Goal: Complete application form: Complete application form

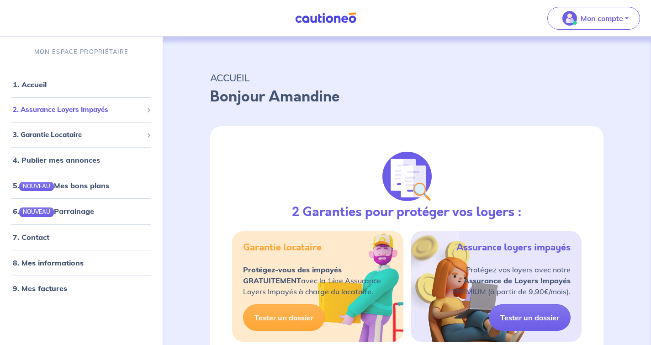
click at [95, 110] on span "2. Assurance Loyers Impayés" at bounding box center [78, 110] width 130 height 11
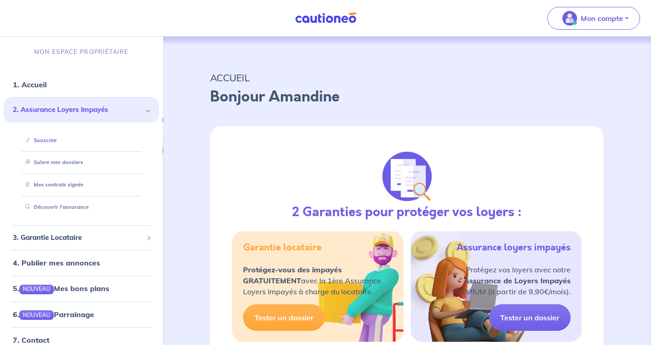
click at [54, 140] on link "Souscrire" at bounding box center [38, 140] width 35 height 6
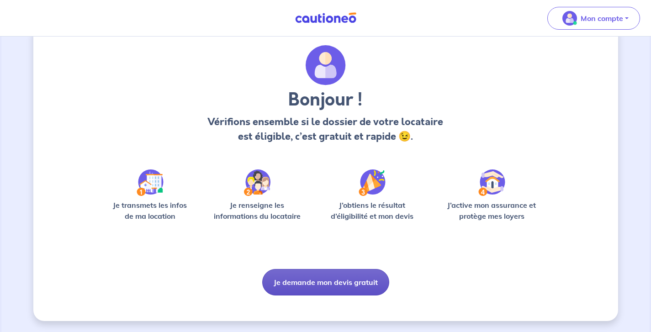
scroll to position [24, 0]
click at [311, 286] on button "Je demande mon devis gratuit" at bounding box center [325, 282] width 127 height 26
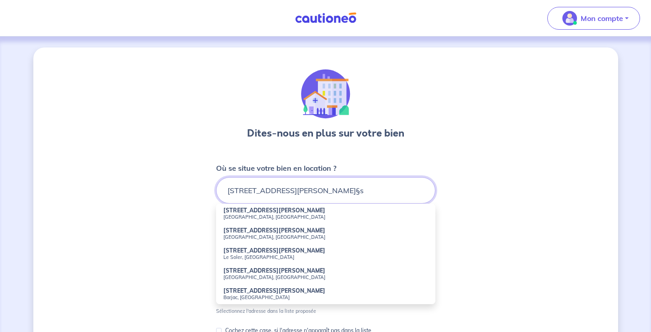
drag, startPoint x: 359, startPoint y: 191, endPoint x: 335, endPoint y: 192, distance: 24.2
click at [335, 192] on input "[STREET_ADDRESS][PERSON_NAME]§s" at bounding box center [325, 190] width 219 height 26
type input "[STREET_ADDRESS][PERSON_NAME]"
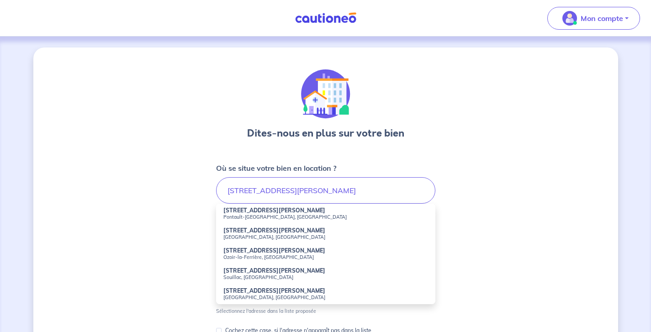
click at [507, 212] on div "Dites-nous en plus sur votre bien Où se situe votre bien en location ? [GEOGRAP…" at bounding box center [325, 286] width 584 height 478
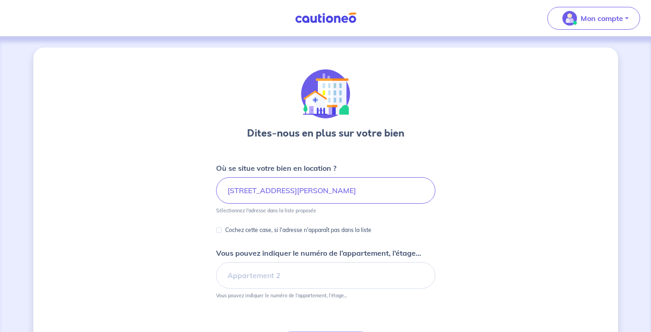
click at [217, 231] on input "Cochez cette case, si l'adresse n'apparaît pas dans la liste" at bounding box center [218, 229] width 5 height 5
checkbox input "true"
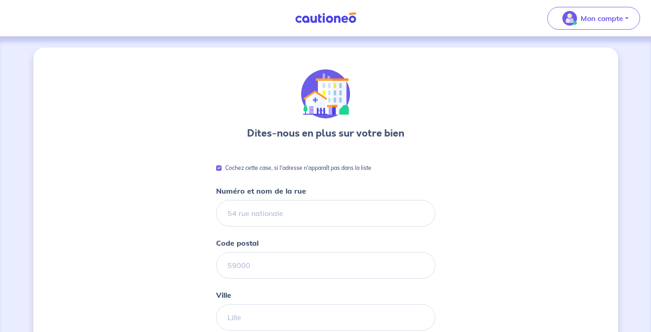
click at [279, 198] on div "Numéro et nom de la rue" at bounding box center [325, 205] width 219 height 41
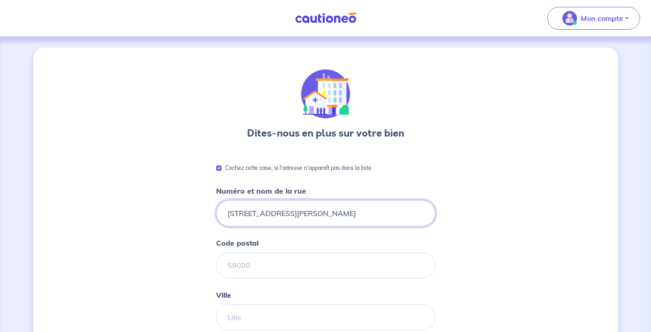
type input "[STREET_ADDRESS][PERSON_NAME]"
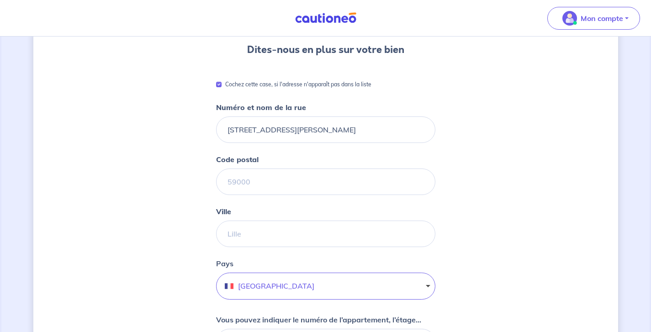
scroll to position [97, 0]
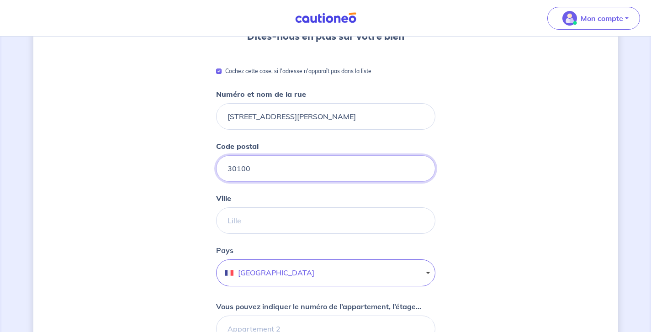
type input "30100"
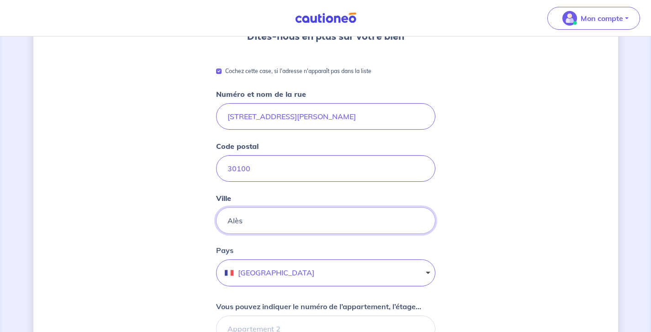
type input "Alès"
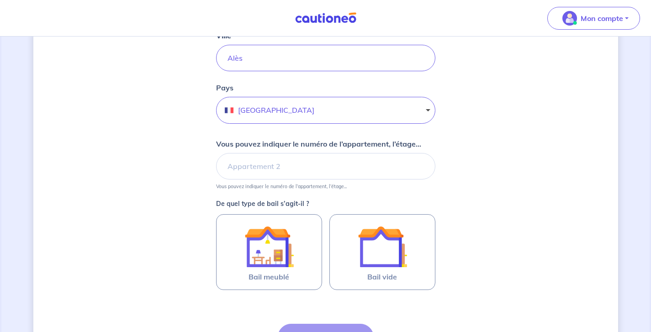
scroll to position [269, 0]
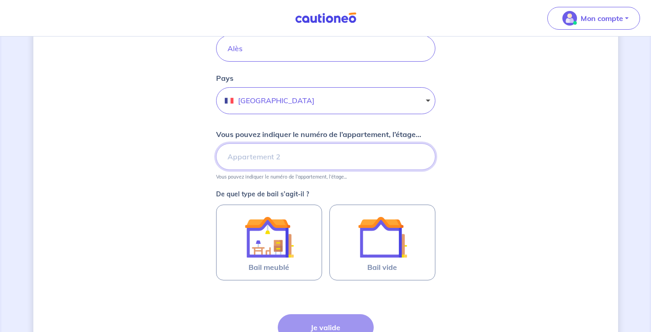
click at [272, 161] on input "Vous pouvez indiquer le numéro de l’appartement, l’étage..." at bounding box center [325, 156] width 219 height 26
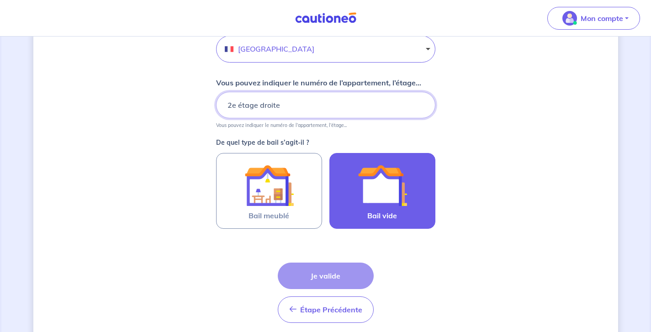
type input "2e étage droite"
click at [390, 205] on img at bounding box center [381, 185] width 49 height 49
click at [0, 0] on input "Bail vide" at bounding box center [0, 0] width 0 height 0
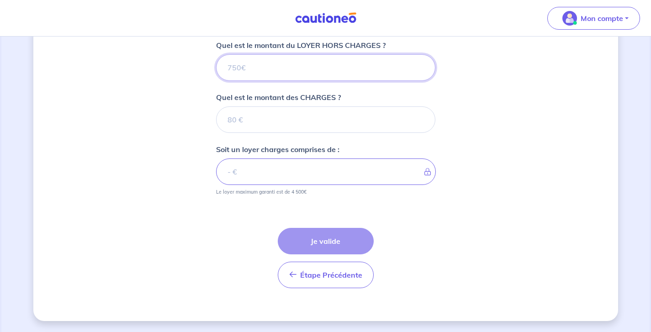
scroll to position [522, 0]
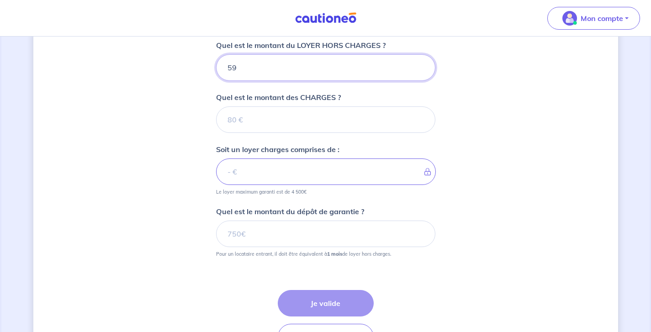
type input "590"
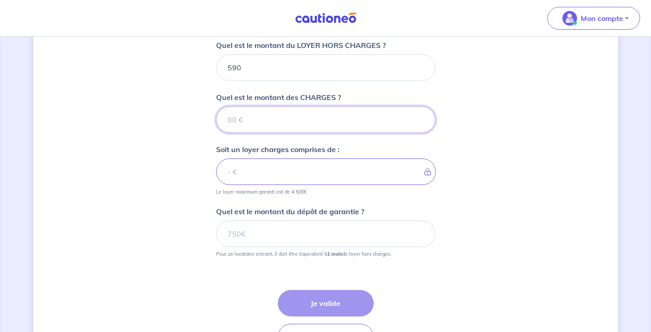
click at [258, 120] on input "Quel est le montant des CHARGES ?" at bounding box center [325, 119] width 219 height 26
type input "30"
type input "620"
type input "30"
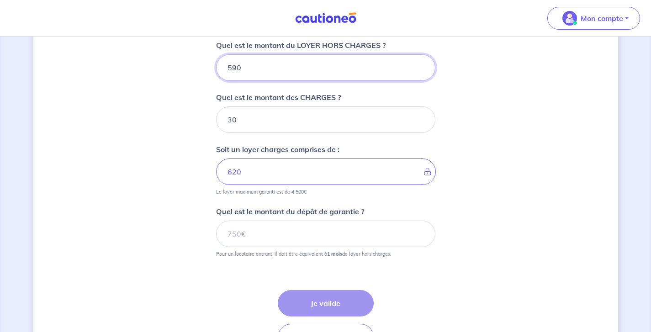
drag, startPoint x: 227, startPoint y: 68, endPoint x: 215, endPoint y: 58, distance: 14.6
click at [216, 59] on div "590" at bounding box center [325, 67] width 219 height 26
type input "5"
type input "35"
type input "560"
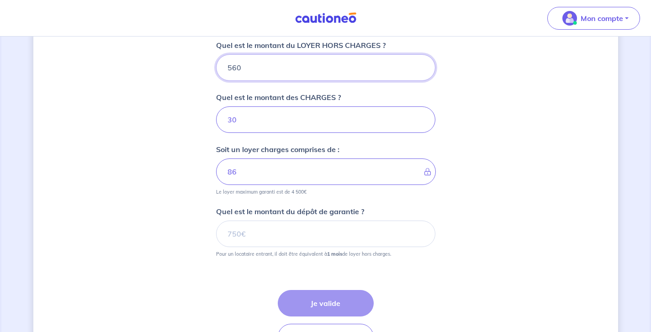
type input "590"
type input "560"
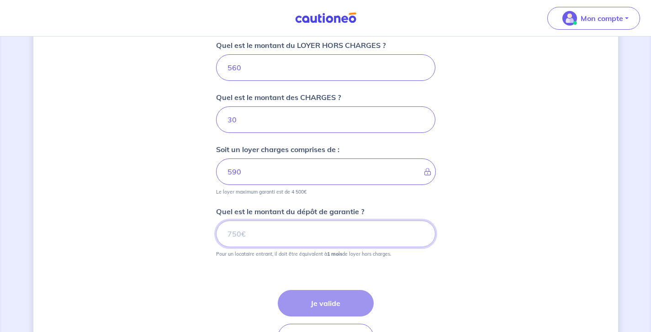
click at [288, 240] on input "Quel est le montant du dépôt de garantie ?" at bounding box center [325, 234] width 219 height 26
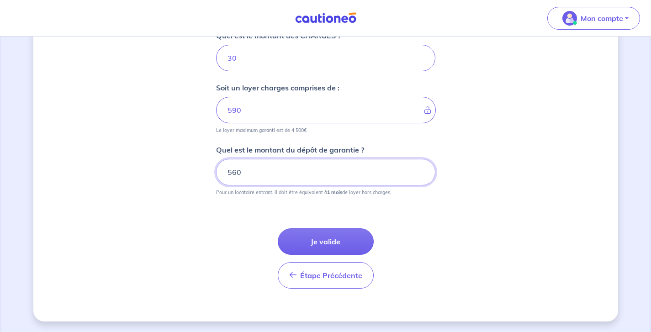
scroll to position [584, 0]
type input "560"
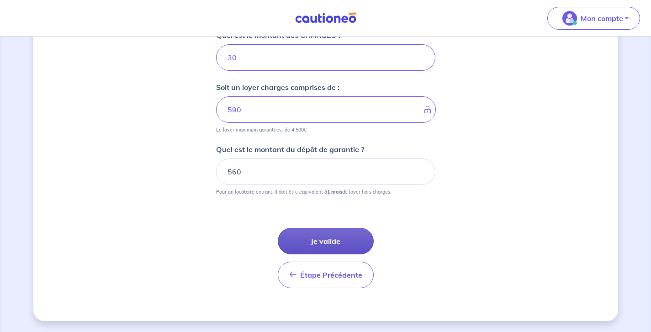
click at [345, 238] on button "Je valide" at bounding box center [326, 241] width 96 height 26
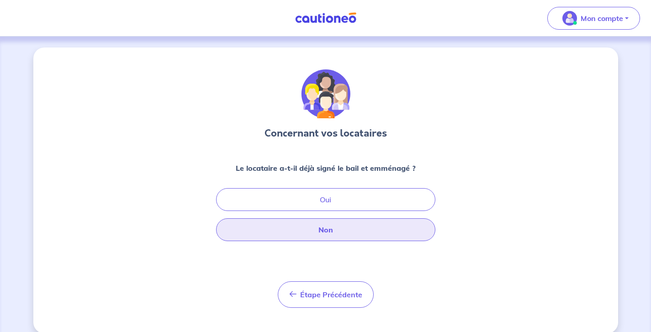
click at [319, 238] on button "Non" at bounding box center [325, 229] width 219 height 23
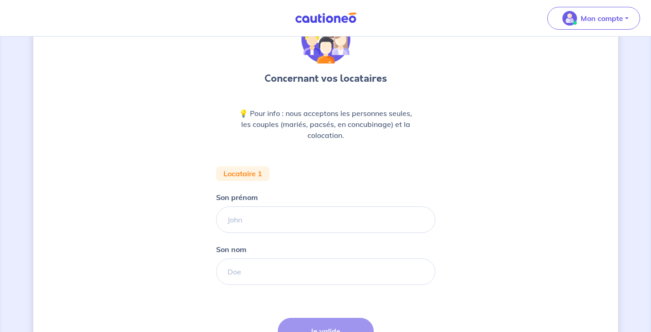
scroll to position [57, 0]
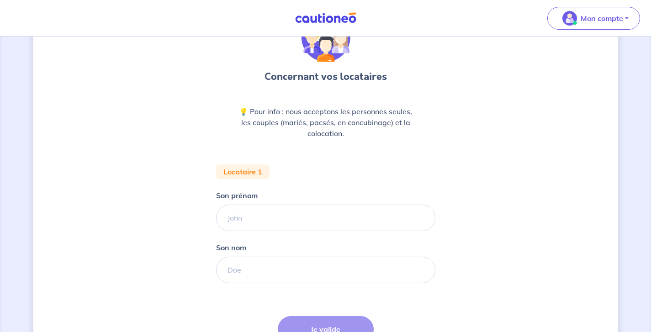
click at [273, 236] on form "Locataire 1 Son prénom Son nom Étape Précédente Précédent Je valide Je valide" at bounding box center [325, 273] width 219 height 219
click at [273, 225] on input "Son prénom" at bounding box center [325, 218] width 219 height 26
type input "A"
type input "Sarah"
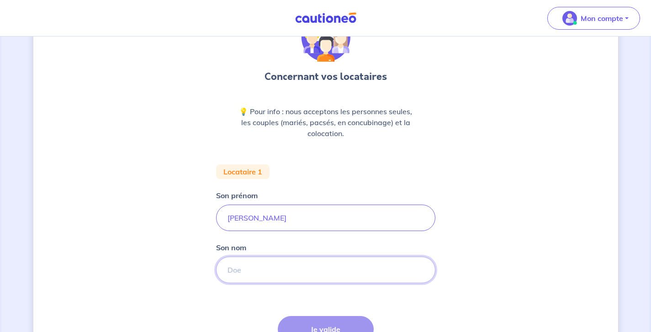
click at [286, 275] on input "Son nom" at bounding box center [325, 270] width 219 height 26
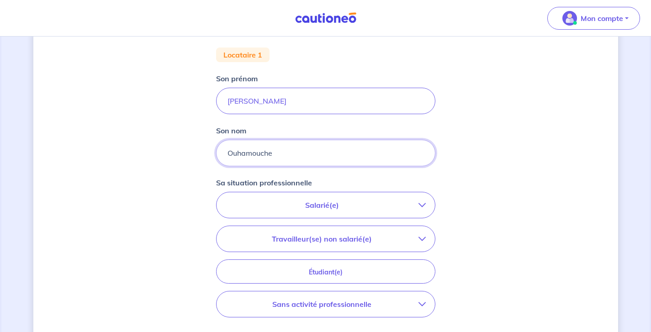
scroll to position [182, 0]
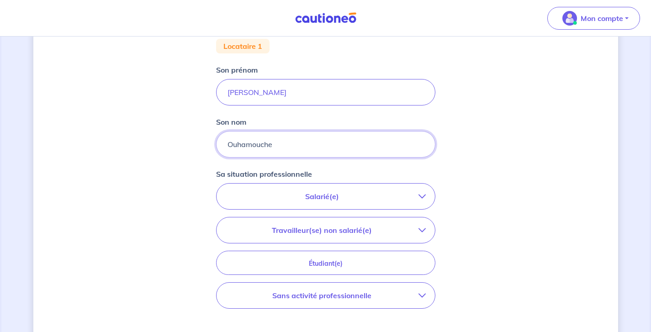
type input "Ouhamouche"
click at [352, 301] on button "Sans activité professionnelle" at bounding box center [325, 296] width 218 height 26
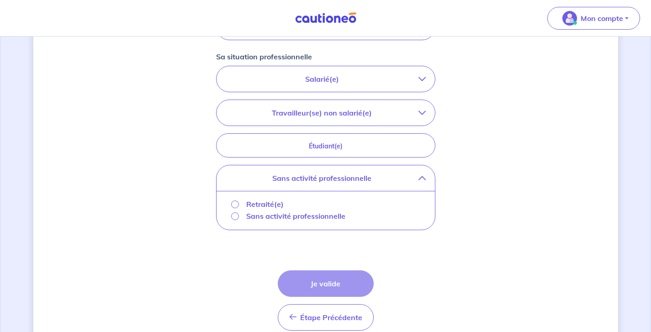
scroll to position [304, 0]
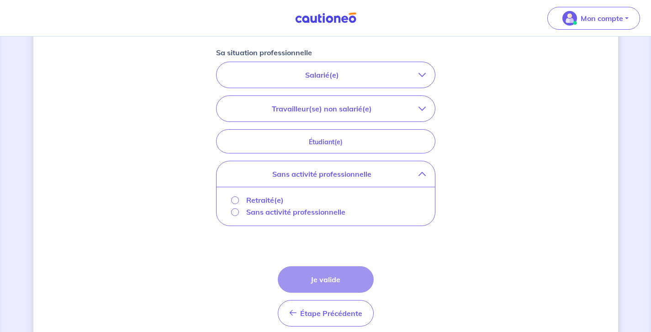
click at [236, 213] on input "Sans activité professionnelle" at bounding box center [235, 212] width 8 height 8
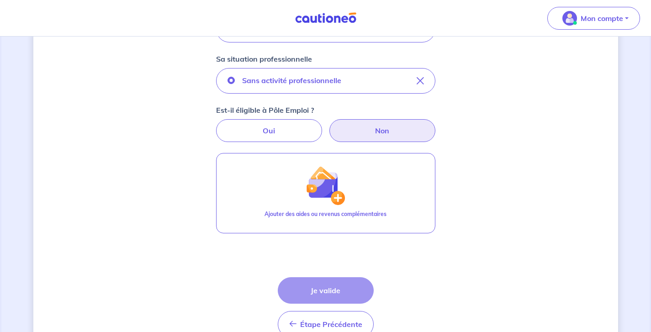
click at [367, 132] on label "Non" at bounding box center [382, 130] width 106 height 23
click at [328, 125] on input "Non" at bounding box center [325, 122] width 6 height 6
radio input "true"
click at [249, 133] on label "Oui" at bounding box center [269, 130] width 106 height 23
click at [322, 125] on input "Oui" at bounding box center [325, 122] width 6 height 6
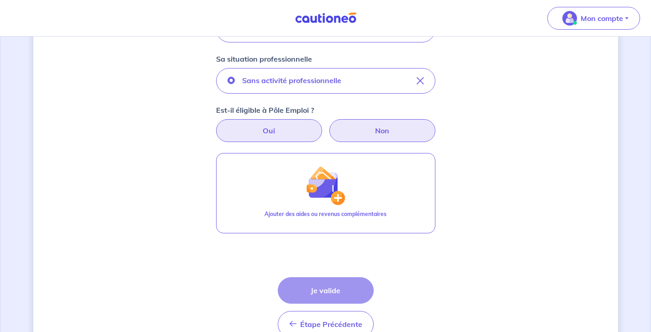
radio input "true"
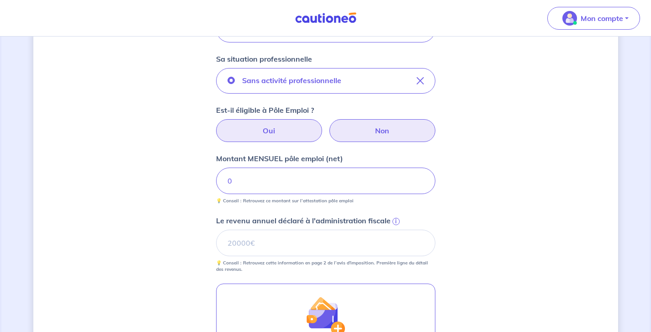
click at [354, 130] on label "Non" at bounding box center [382, 130] width 106 height 23
click at [328, 125] on input "Non" at bounding box center [325, 122] width 6 height 6
radio input "true"
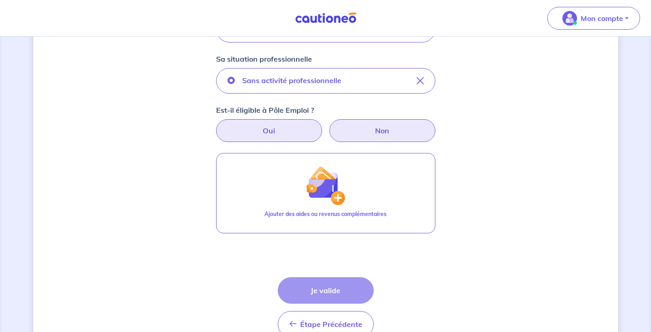
click at [253, 130] on label "Oui" at bounding box center [269, 130] width 106 height 23
click at [322, 125] on input "Oui" at bounding box center [325, 122] width 6 height 6
radio input "true"
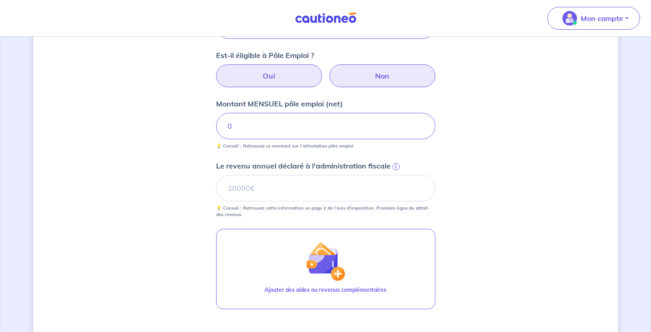
click at [389, 77] on label "Non" at bounding box center [382, 75] width 106 height 23
click at [328, 70] on input "Non" at bounding box center [325, 67] width 6 height 6
radio input "true"
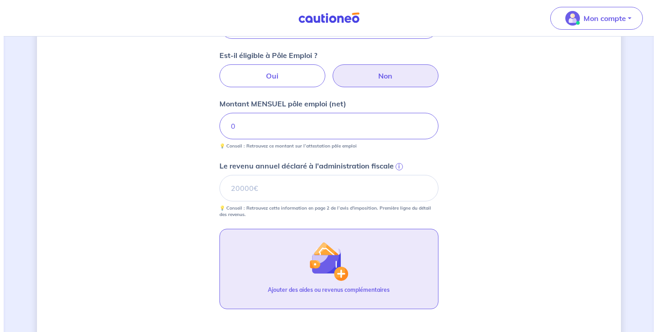
scroll to position [347, 0]
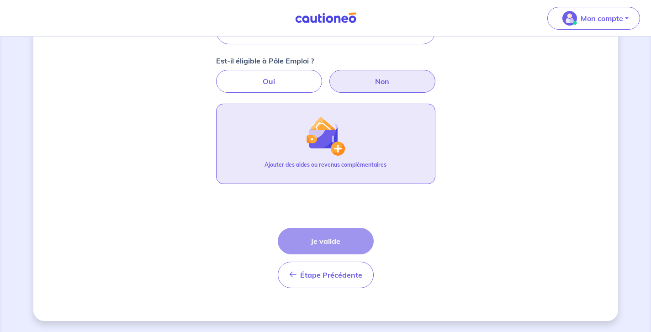
click at [296, 133] on button "Ajouter des aides ou revenus complémentaires" at bounding box center [325, 144] width 219 height 80
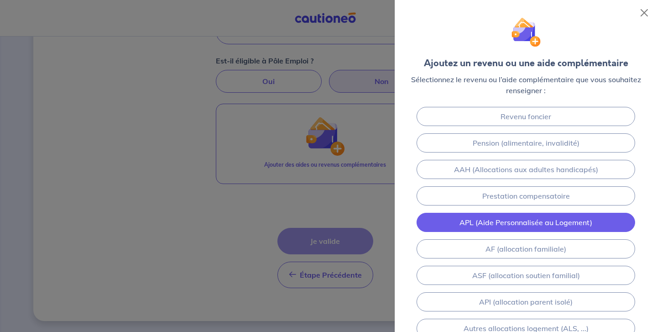
click at [520, 227] on link "APL (Aide Personnalisée au Logement)" at bounding box center [526, 222] width 219 height 19
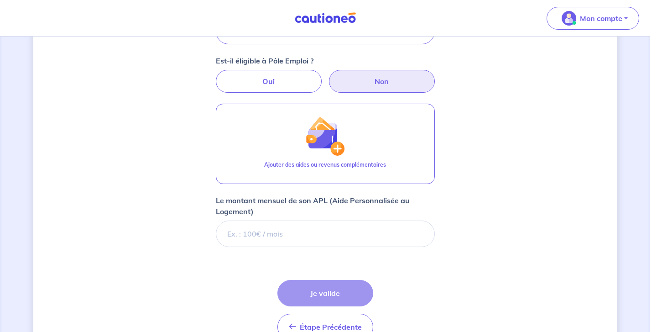
scroll to position [399, 0]
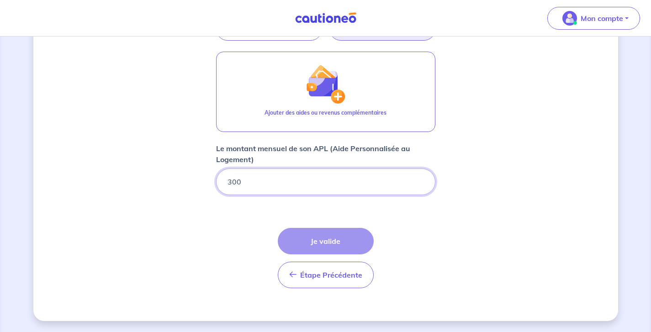
type input "300"
click at [340, 235] on div "Étape Précédente Précédent Je valide Je valide" at bounding box center [326, 258] width 96 height 60
click at [313, 182] on input "300" at bounding box center [325, 181] width 219 height 26
type input "300"
click at [265, 218] on form "Locataire 1 Son prénom Sarah Son nom Ouhamouche Sa situation professionnelle Sa…" at bounding box center [325, 58] width 219 height 473
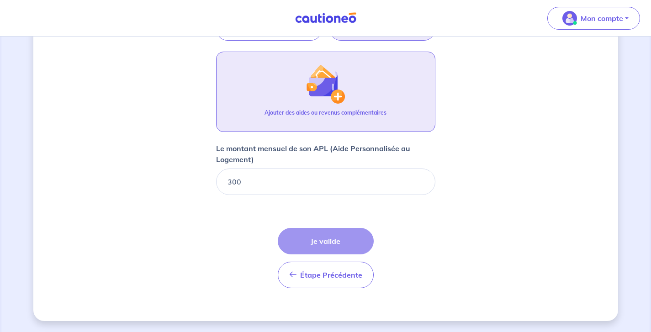
click at [317, 106] on button "Ajouter des aides ou revenus complémentaires" at bounding box center [325, 92] width 219 height 80
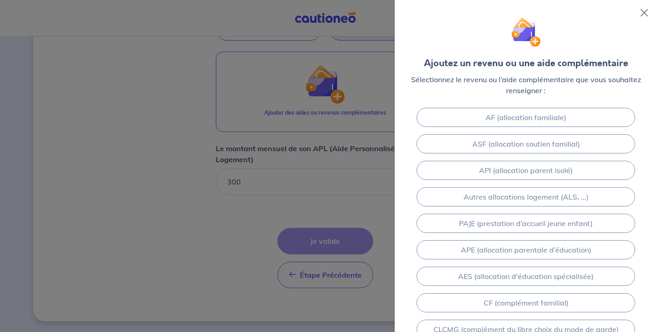
scroll to position [105, 0]
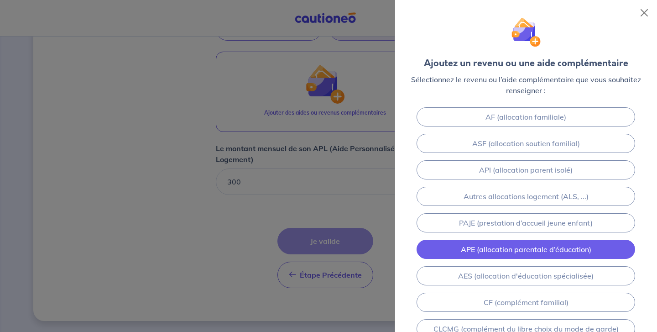
click at [478, 251] on link "APE (allocation parentale d’éducation)" at bounding box center [526, 249] width 219 height 19
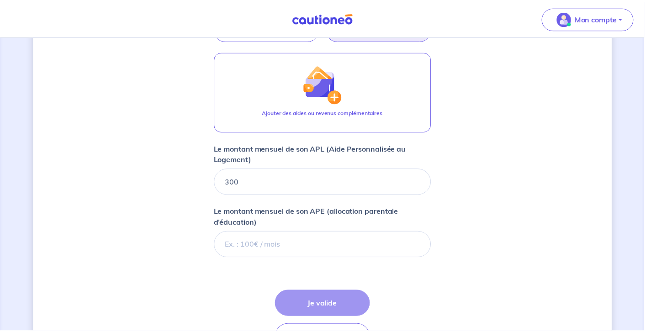
scroll to position [462, 0]
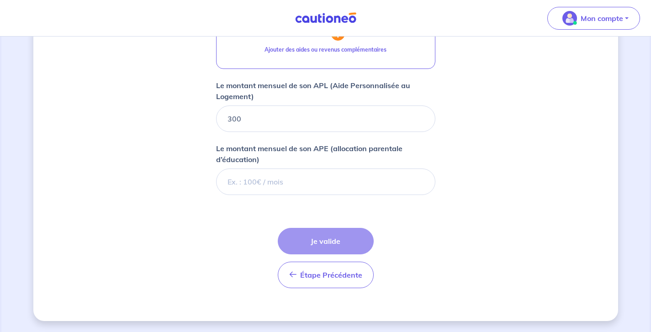
click at [243, 208] on form "Locataire 1 Son prénom Sarah Son nom Ouhamouche Sa situation professionnelle Sa…" at bounding box center [325, 27] width 219 height 536
click at [324, 240] on div "Étape Précédente Précédent Je valide Je valide" at bounding box center [326, 258] width 96 height 60
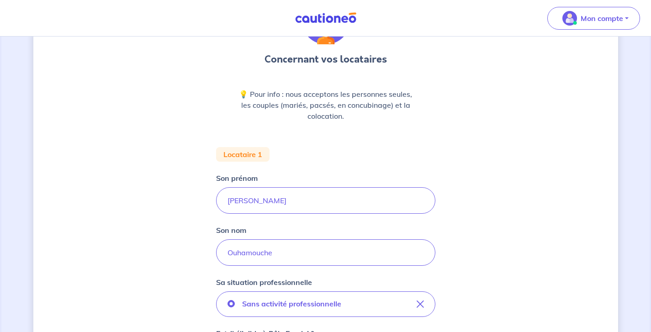
scroll to position [75, 0]
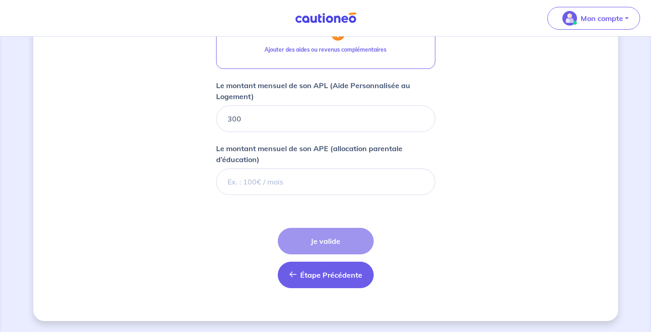
click at [326, 282] on button "Étape Précédente Précédent" at bounding box center [326, 275] width 96 height 26
